Goal: Task Accomplishment & Management: Manage account settings

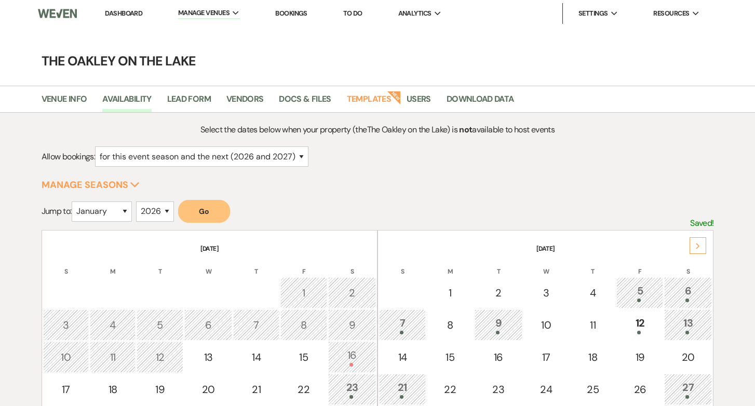
click at [291, 12] on link "Bookings" at bounding box center [291, 13] width 32 height 9
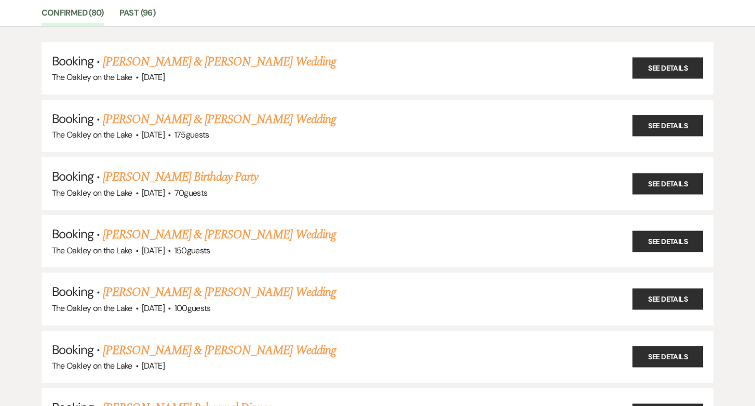
scroll to position [4, 0]
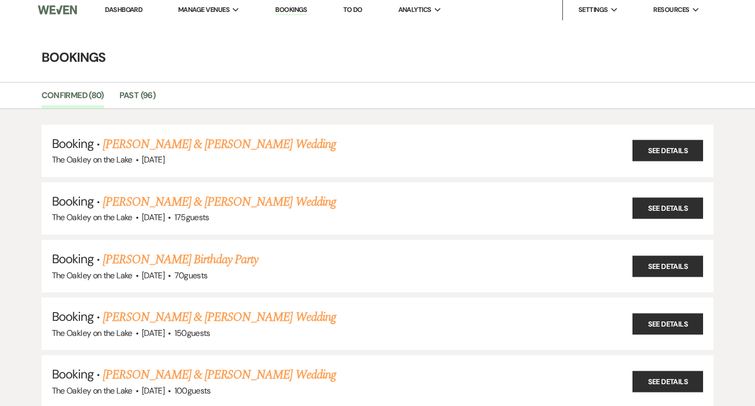
click at [118, 9] on link "Dashboard" at bounding box center [123, 9] width 37 height 9
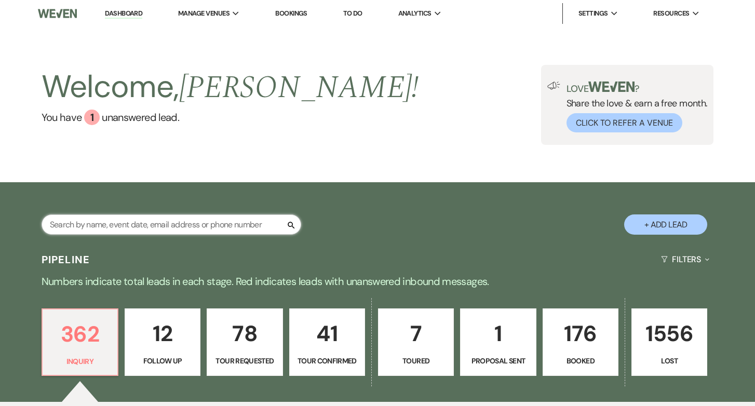
click at [141, 215] on input "text" at bounding box center [172, 224] width 260 height 20
type input "peanut"
click at [76, 227] on input "peanut" at bounding box center [172, 224] width 260 height 20
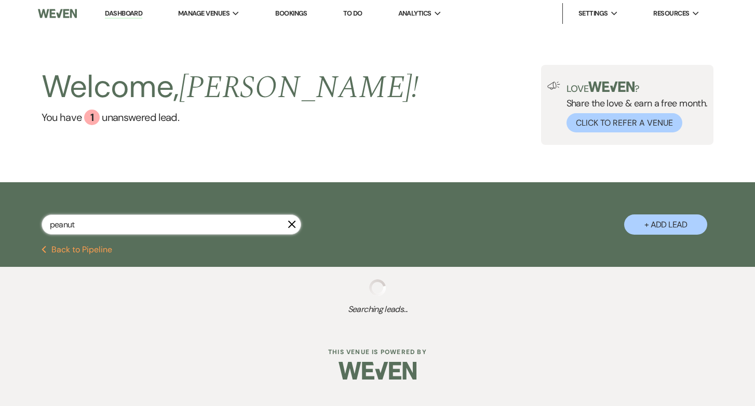
select select "8"
select select "5"
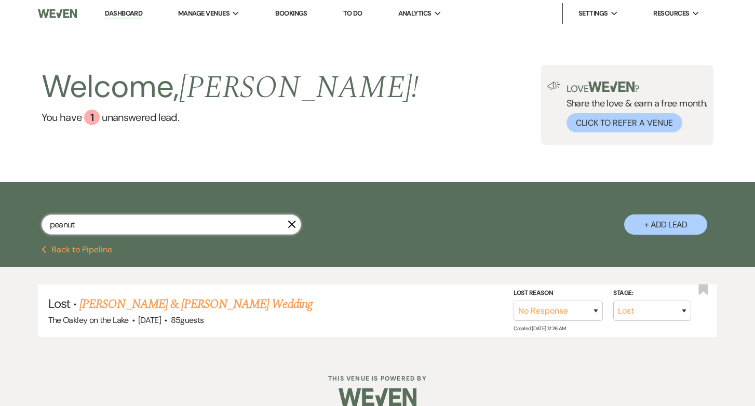
type input "peanut"
click at [124, 11] on link "Dashboard" at bounding box center [123, 14] width 37 height 10
